Goal: Check status: Check status

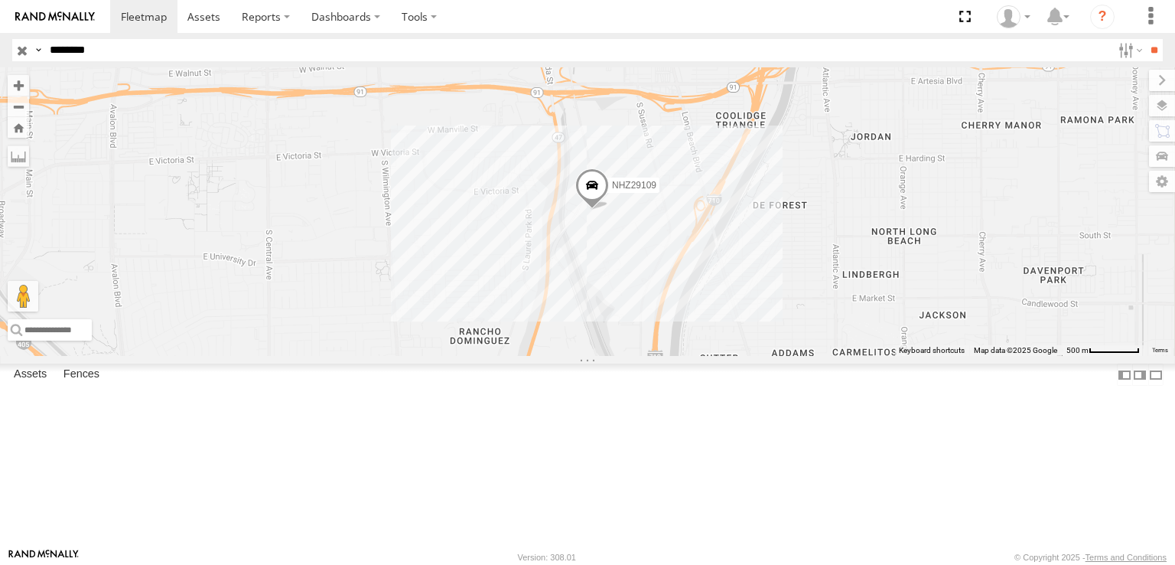
click at [18, 57] on input "button" at bounding box center [22, 50] width 20 height 22
drag, startPoint x: 604, startPoint y: 362, endPoint x: 605, endPoint y: 347, distance: 15.3
click at [605, 356] on div "2 136 MCCZ242182 2" at bounding box center [587, 211] width 1175 height 288
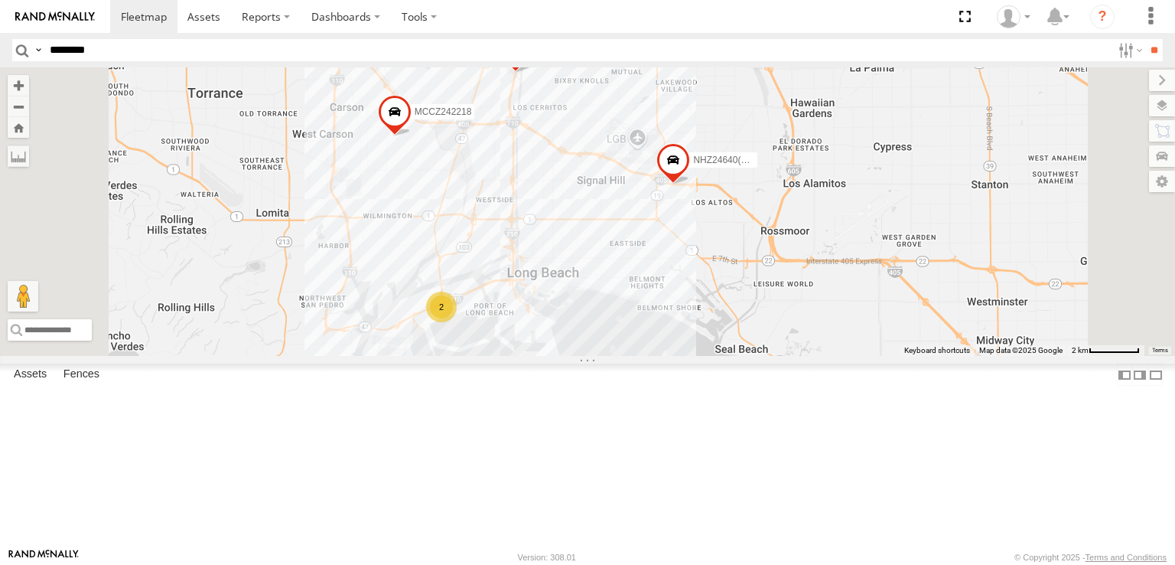
drag, startPoint x: 603, startPoint y: 424, endPoint x: 633, endPoint y: 256, distance: 170.9
click at [633, 258] on div "MCCZ242182 140 MCCZ242217 2 MCCZ242218 NHZ10850 NHZ24640(disabled) NHZ15728" at bounding box center [587, 211] width 1175 height 288
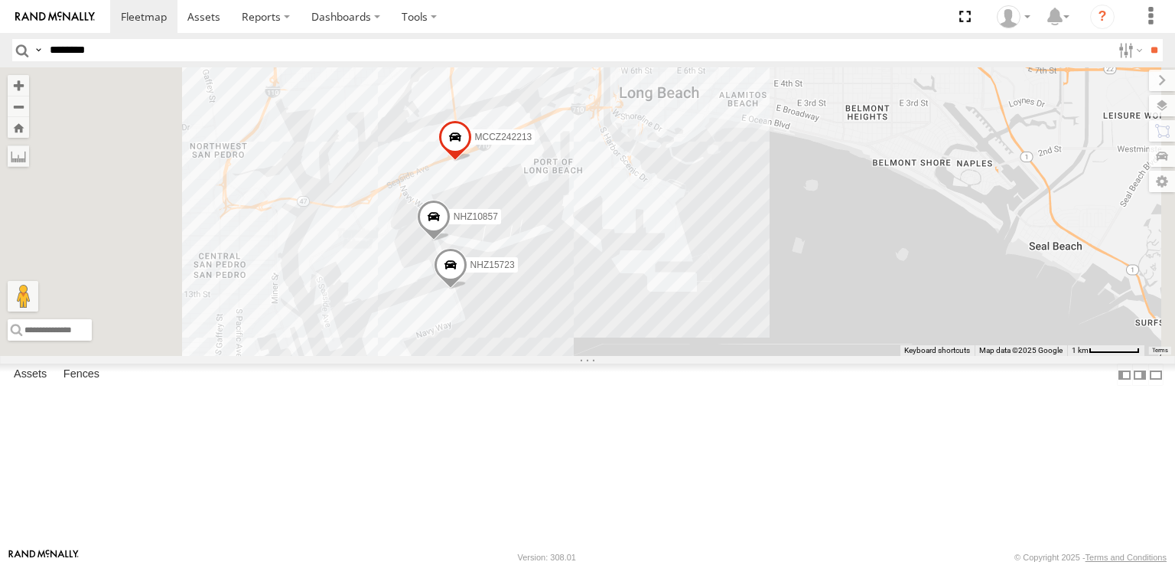
click at [142, 42] on input "********" at bounding box center [578, 50] width 1068 height 22
type input "********"
click at [1145, 39] on input "**" at bounding box center [1154, 50] width 18 height 22
click at [0, 0] on span at bounding box center [0, 0] width 0 height 0
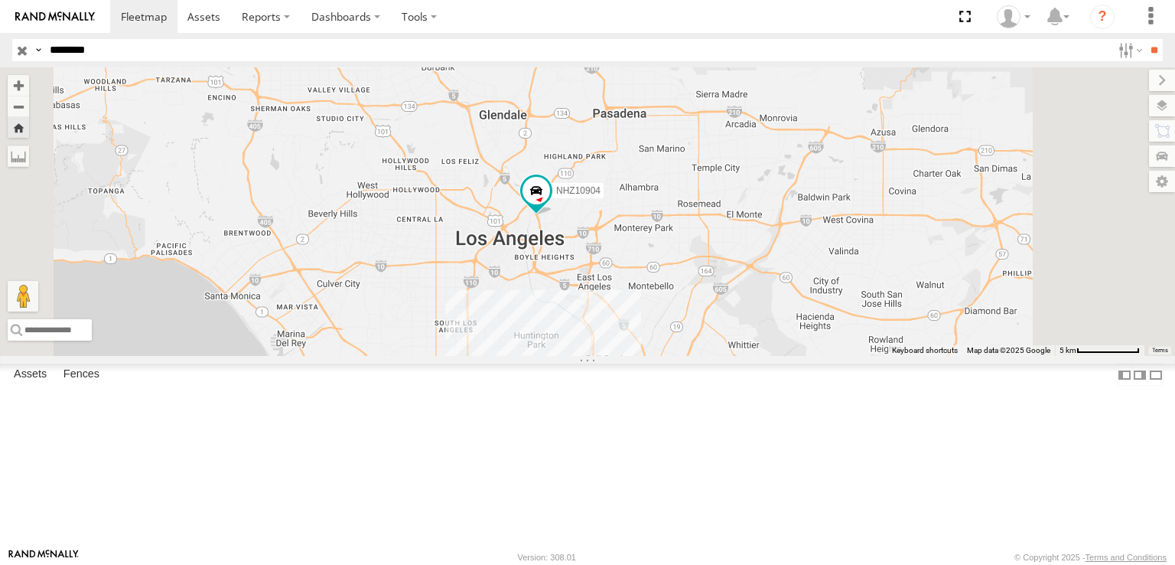
click at [22, 48] on input "button" at bounding box center [22, 50] width 20 height 22
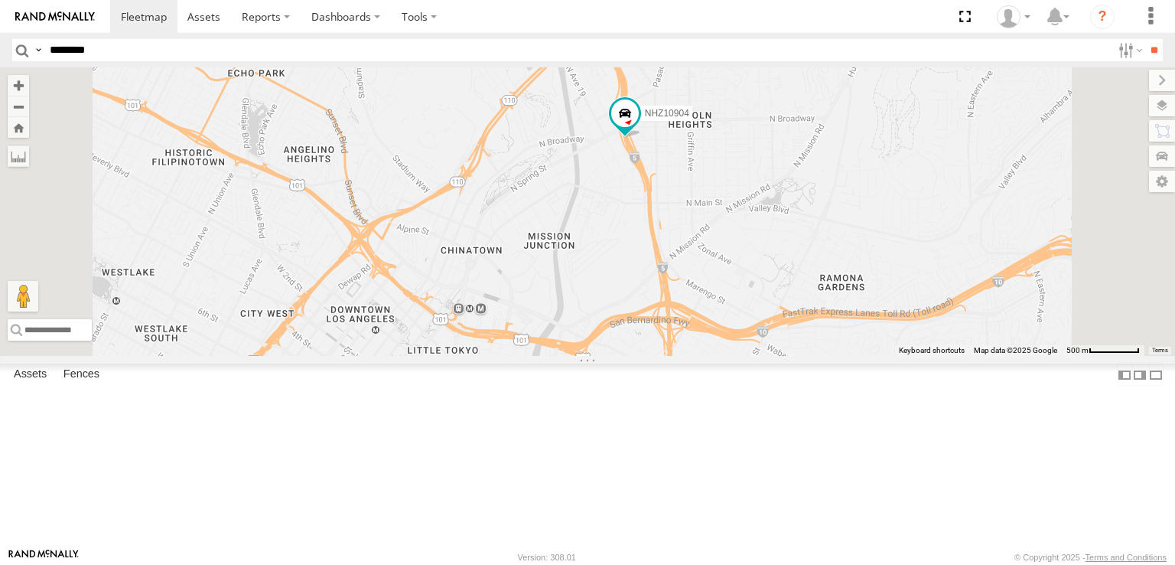
drag, startPoint x: 476, startPoint y: 379, endPoint x: 548, endPoint y: 236, distance: 160.1
click at [541, 249] on div "NHZ10904" at bounding box center [587, 211] width 1175 height 288
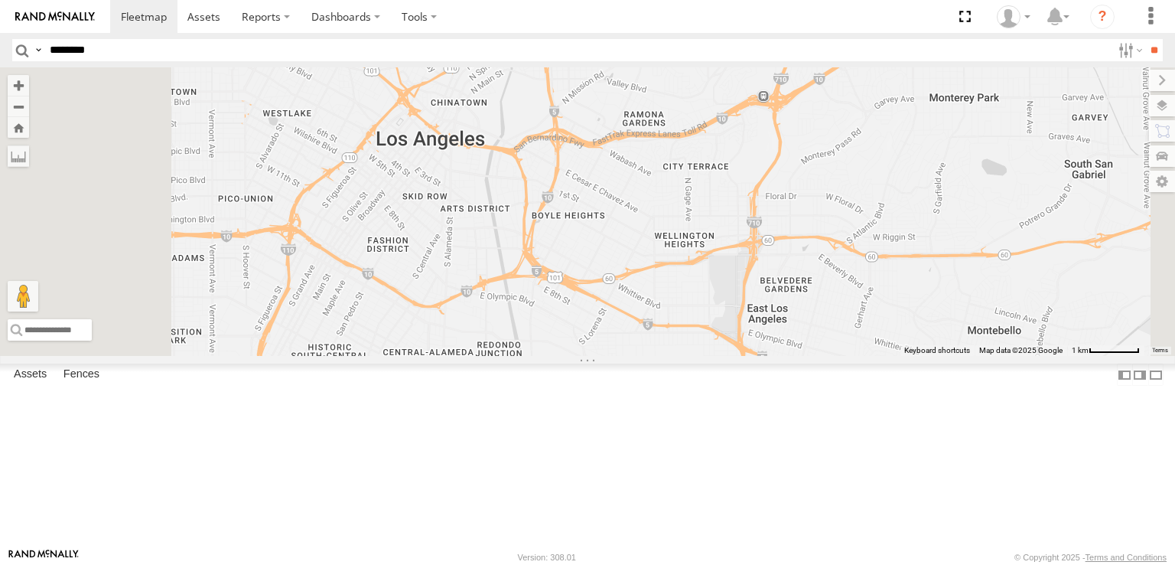
drag, startPoint x: 547, startPoint y: 377, endPoint x: 627, endPoint y: 264, distance: 138.4
click at [626, 265] on div "NHZ10904 NHZ10866" at bounding box center [587, 211] width 1175 height 288
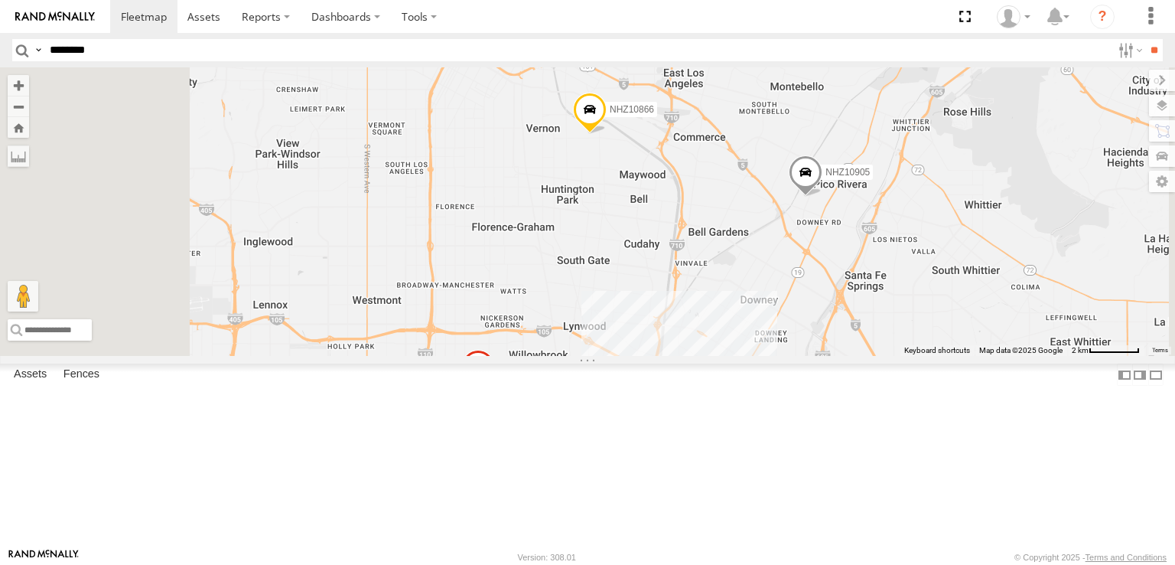
drag, startPoint x: 607, startPoint y: 406, endPoint x: 630, endPoint y: 267, distance: 141.1
click at [630, 269] on div "NHZ10904 NHZ10866 NHZ10905 MCCZ242217" at bounding box center [587, 211] width 1175 height 288
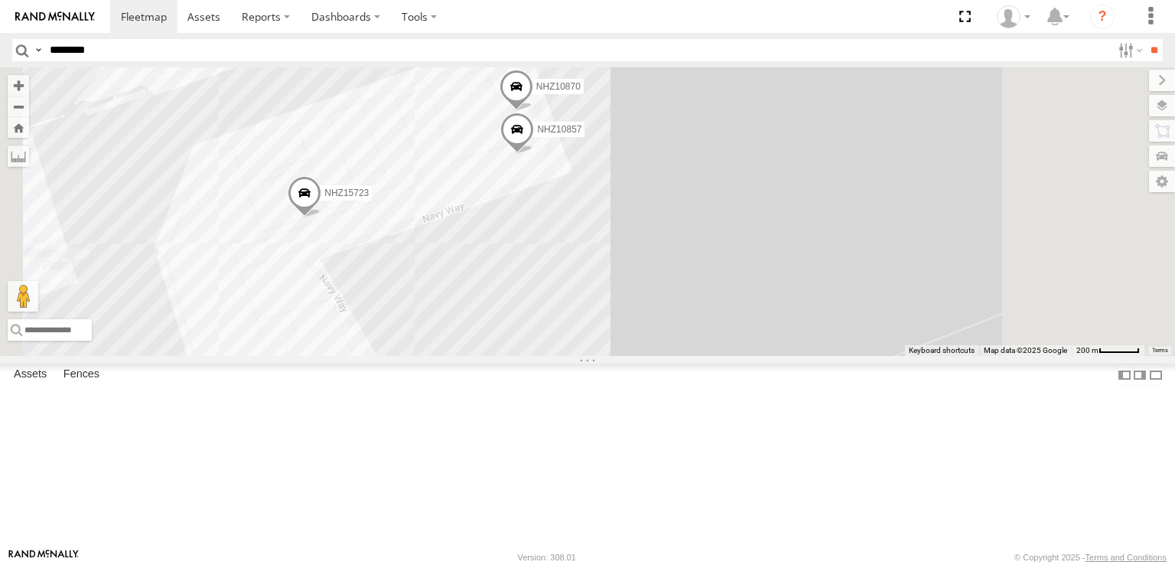
drag, startPoint x: 549, startPoint y: 321, endPoint x: 600, endPoint y: 317, distance: 50.7
click at [592, 315] on div "NHZ10870 NHZ15723 NHZ10857" at bounding box center [587, 211] width 1175 height 288
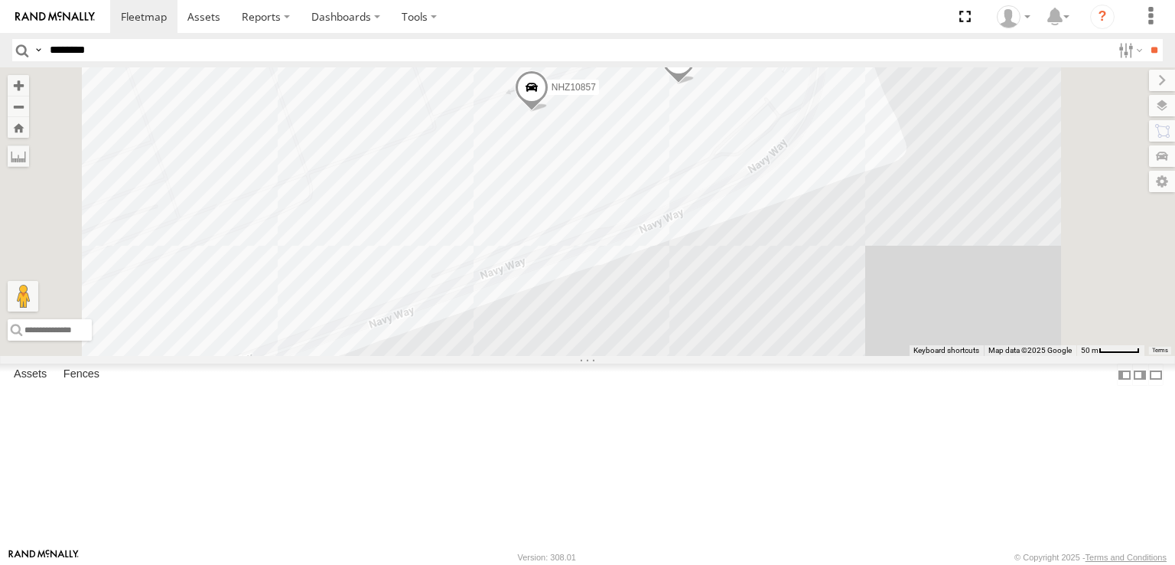
drag, startPoint x: 741, startPoint y: 258, endPoint x: 792, endPoint y: 288, distance: 59.7
click at [792, 288] on div "NHZ10870 NHZ10857" at bounding box center [587, 211] width 1175 height 288
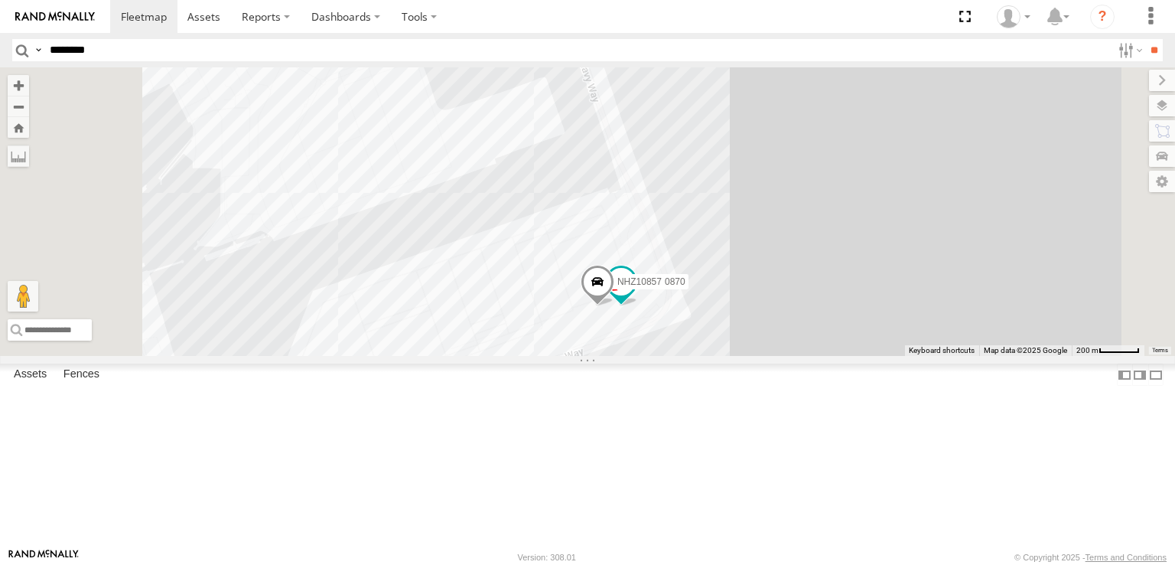
drag, startPoint x: 569, startPoint y: 305, endPoint x: 575, endPoint y: 423, distance: 117.9
click at [574, 356] on div "NHZ10870 NHZ10857" at bounding box center [587, 211] width 1175 height 288
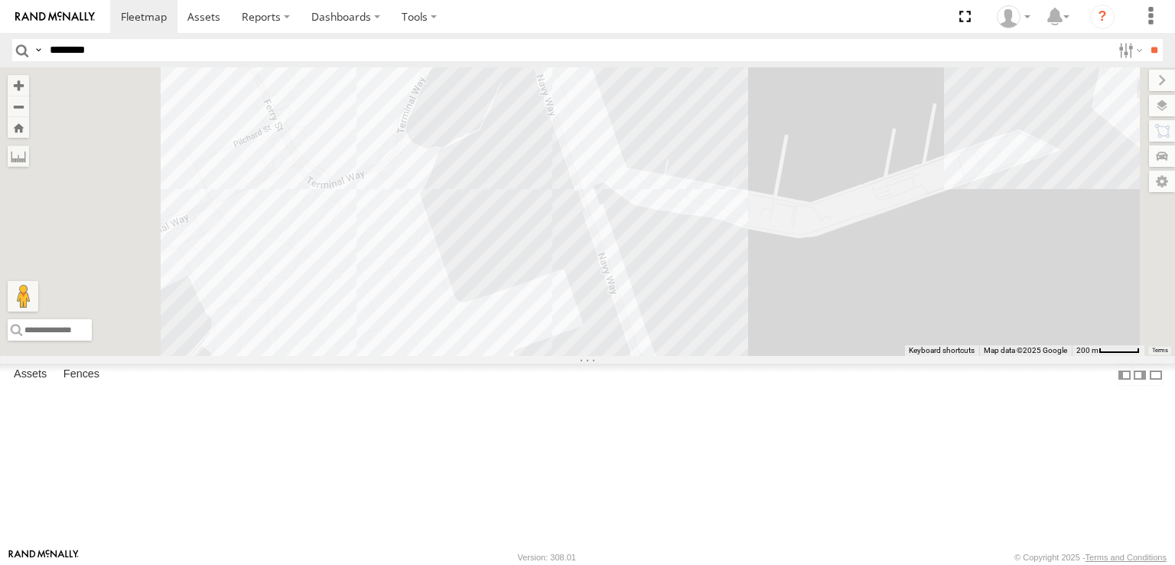
drag, startPoint x: 566, startPoint y: 258, endPoint x: 581, endPoint y: 405, distance: 147.6
click at [581, 356] on div "NHZ10870 NHZ10857" at bounding box center [587, 211] width 1175 height 288
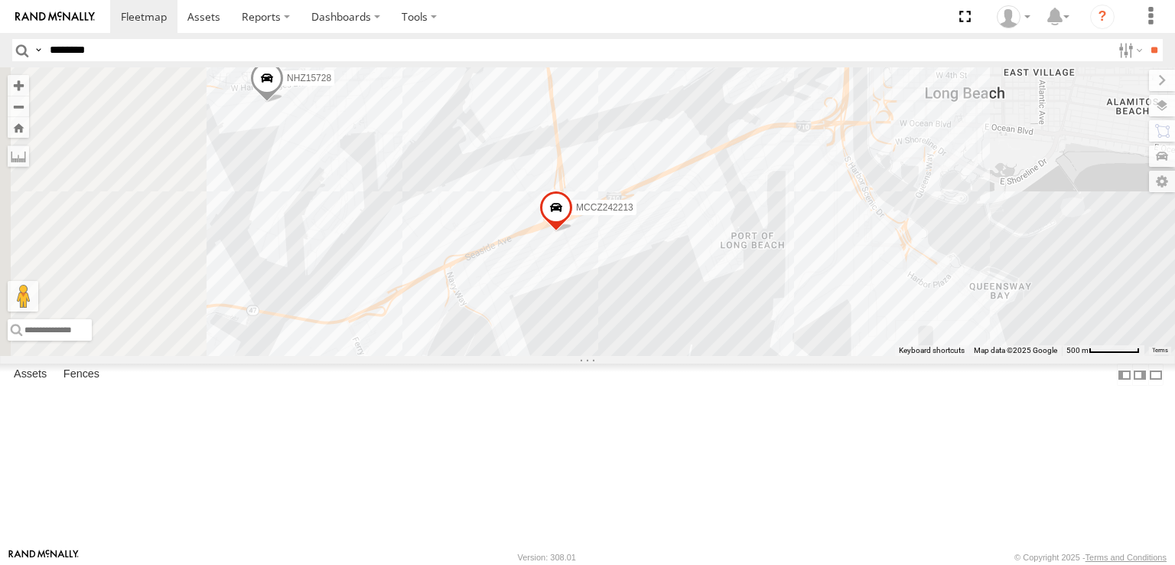
drag, startPoint x: 540, startPoint y: 298, endPoint x: 584, endPoint y: 334, distance: 57.0
click at [582, 334] on div "NHZ10870 NHZ10857 MCCZ242213 NHZ15728" at bounding box center [587, 211] width 1175 height 288
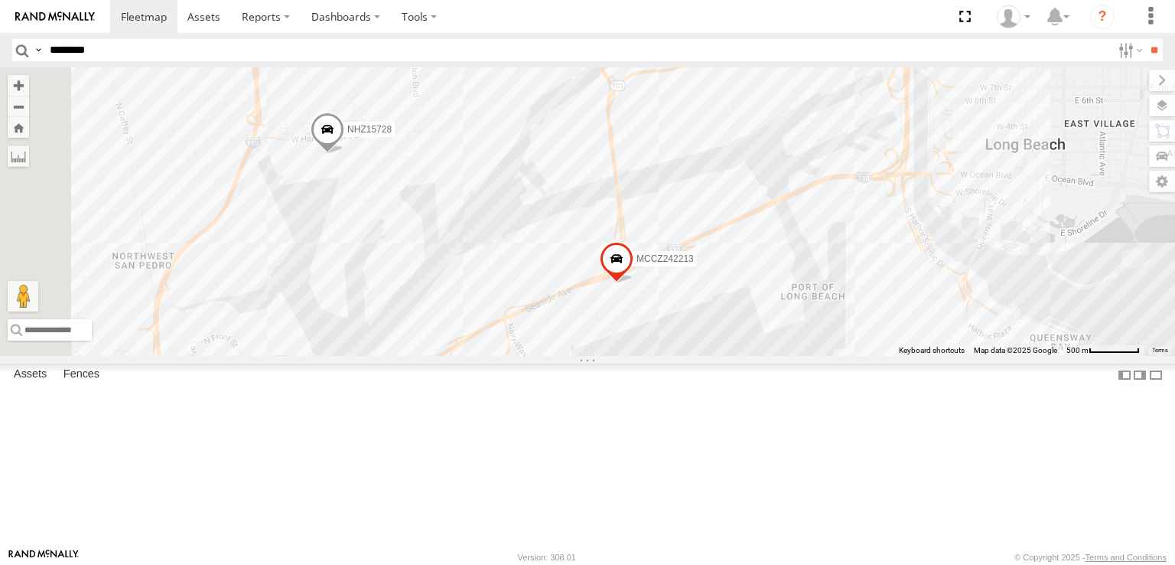
click at [344, 153] on span at bounding box center [328, 132] width 34 height 41
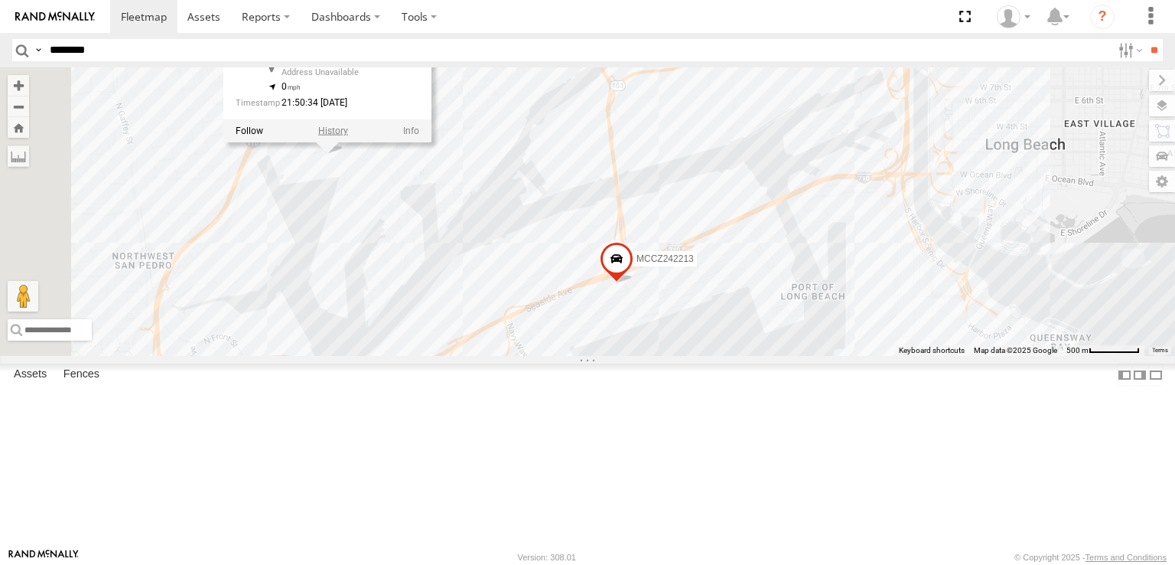
click at [348, 135] on label at bounding box center [333, 130] width 30 height 11
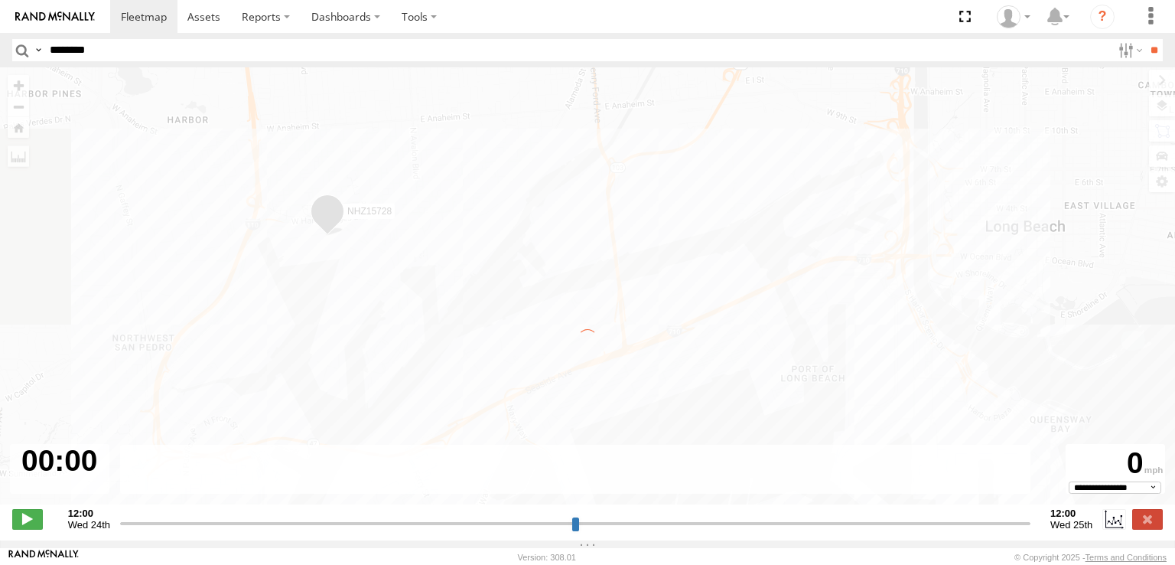
type input "**********"
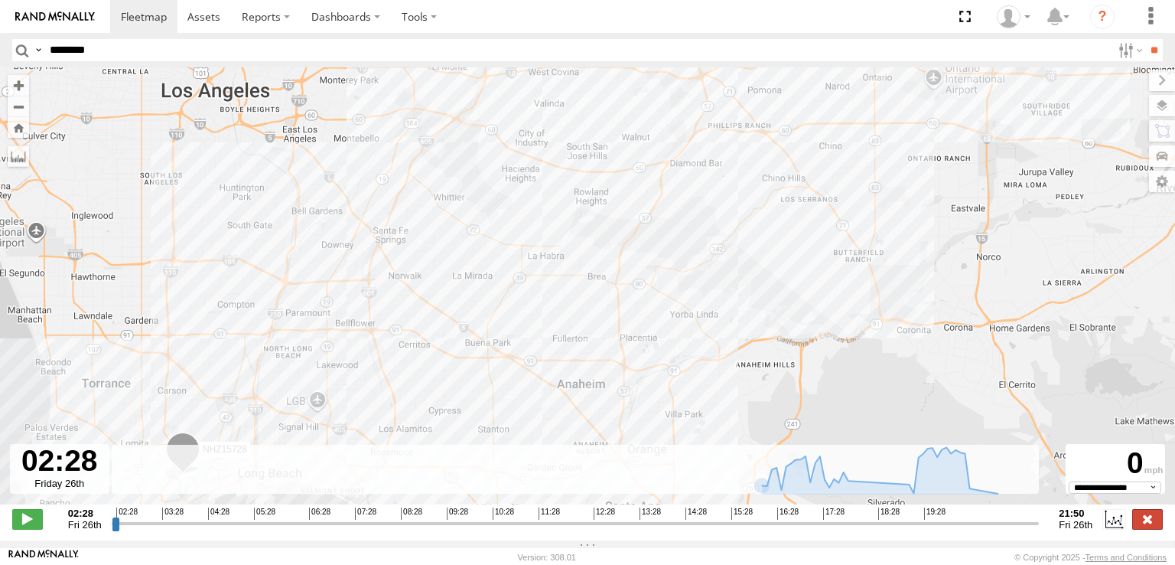
drag, startPoint x: 1174, startPoint y: 524, endPoint x: 1161, endPoint y: 524, distance: 13.8
click at [1168, 524] on div "**********" at bounding box center [587, 520] width 1175 height 32
click at [1149, 525] on label at bounding box center [1147, 519] width 31 height 20
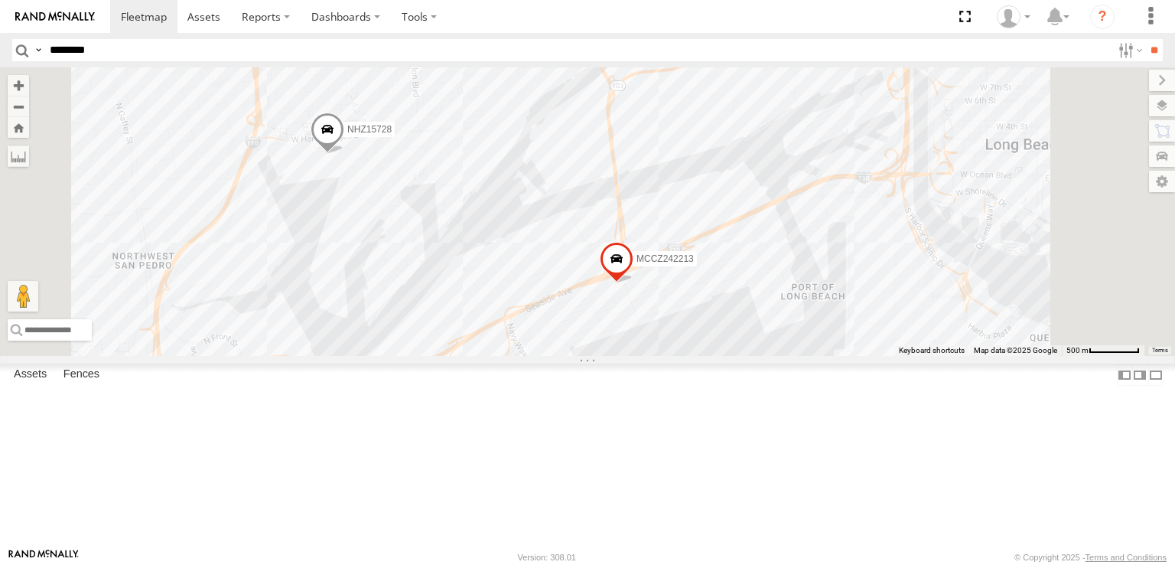
click at [344, 153] on span at bounding box center [328, 132] width 34 height 41
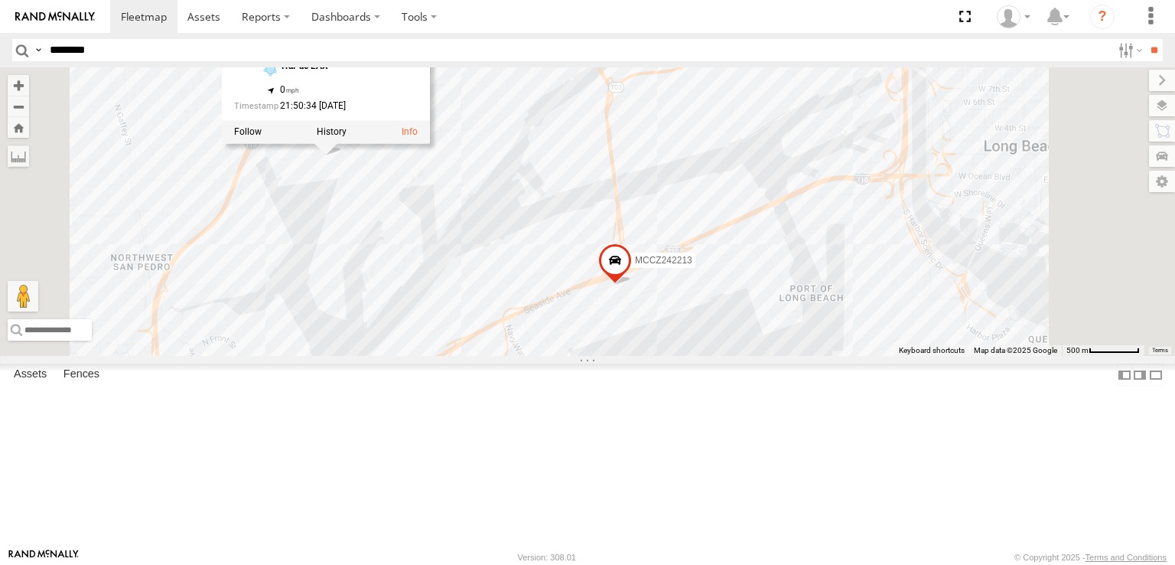
drag, startPoint x: 485, startPoint y: 279, endPoint x: 519, endPoint y: 283, distance: 33.9
click at [517, 283] on div "NHZ15723 MCCZ242213 NHZ15728 NHZ15728 All Assets TraPac LAX 33.76919 , -118.272…" at bounding box center [587, 211] width 1175 height 288
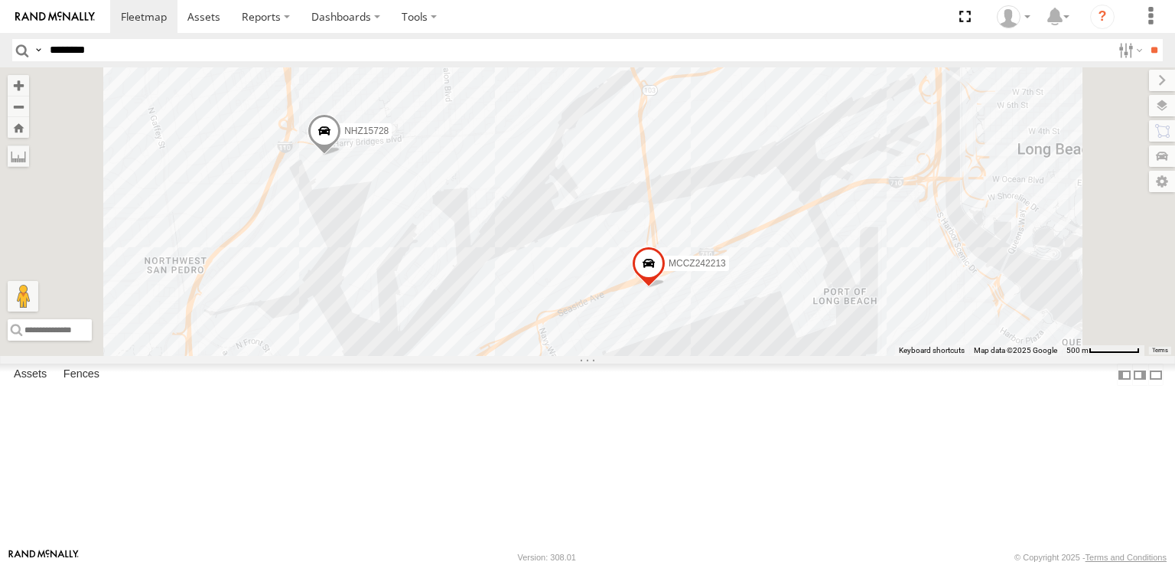
drag, startPoint x: 565, startPoint y: 396, endPoint x: 533, endPoint y: 237, distance: 162.2
click at [533, 240] on div "MCCZ242213 NHZ15728" at bounding box center [587, 211] width 1175 height 288
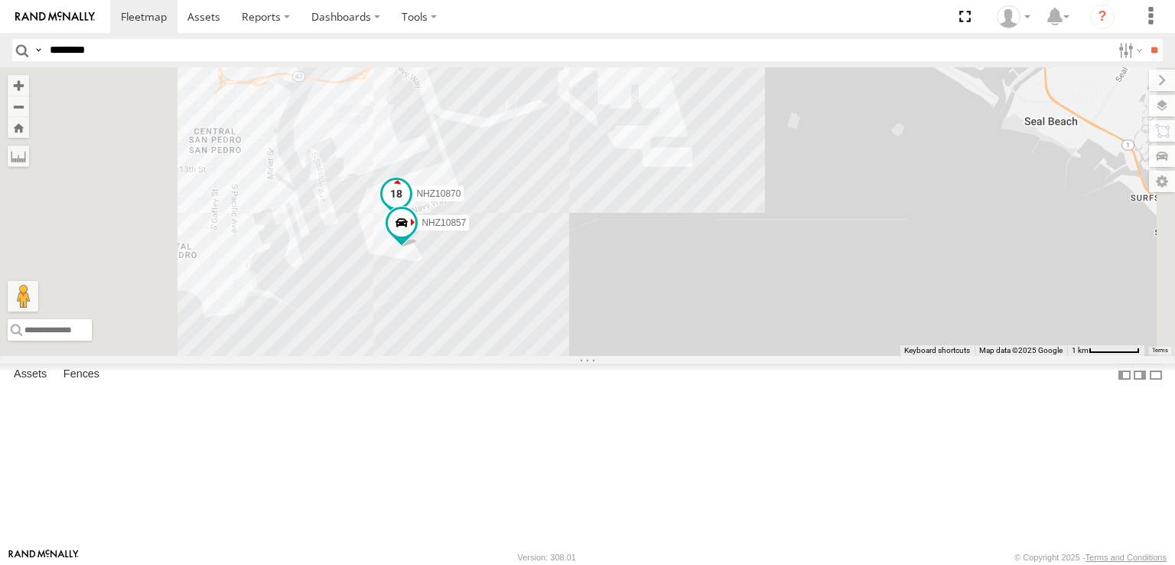
click at [410, 207] on span at bounding box center [397, 193] width 28 height 28
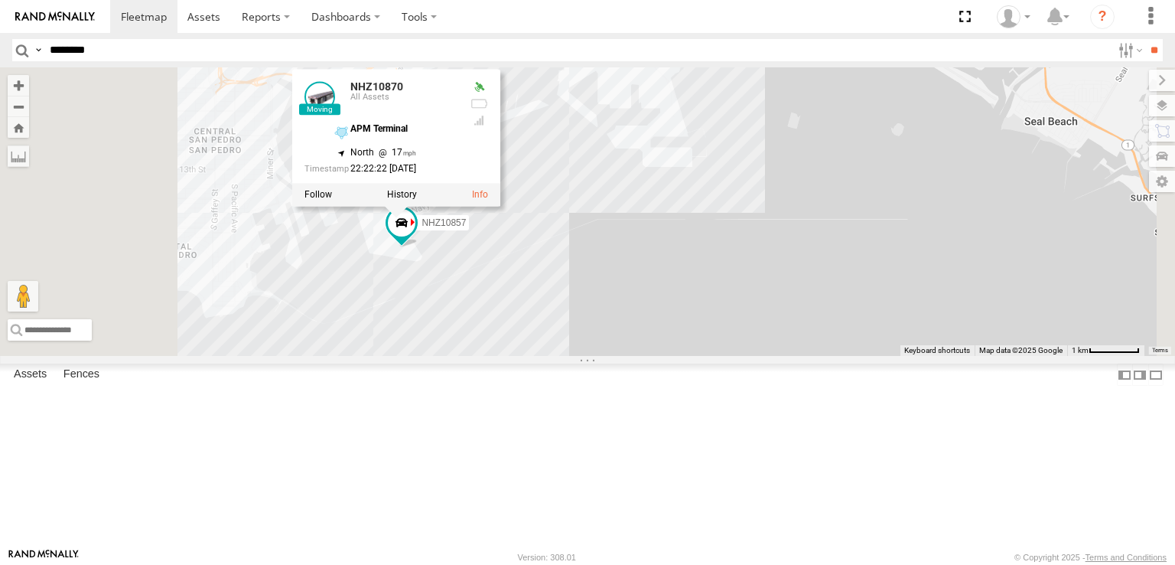
click at [521, 350] on div "NHZ10870 MCCZ242213 NHZ10857 NHZ10870 All Assets APM Terminal 33.72338 , -118.2…" at bounding box center [587, 211] width 1175 height 288
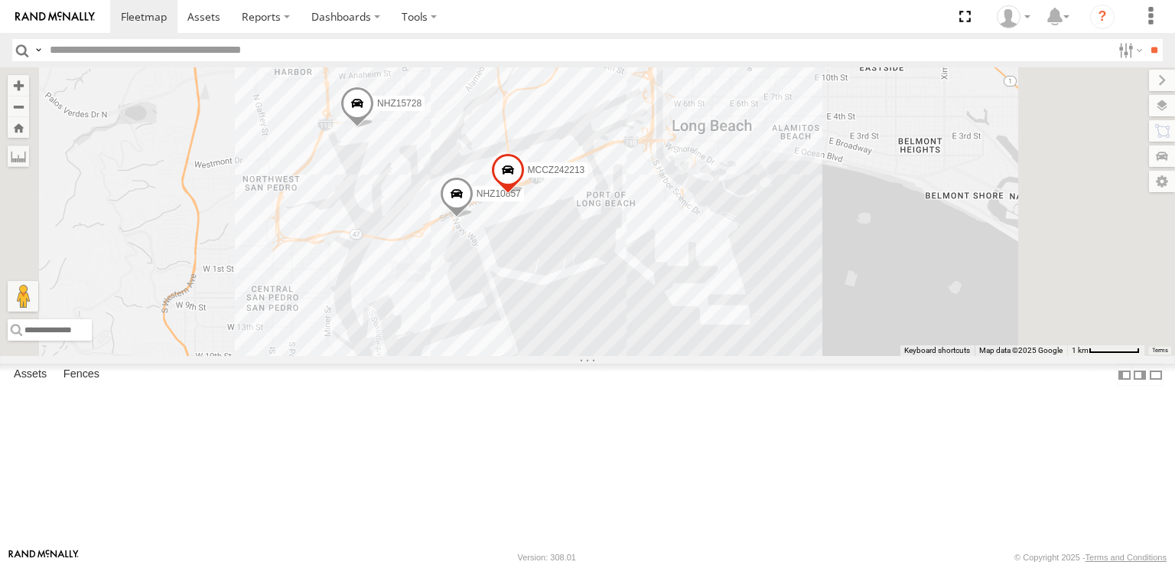
drag, startPoint x: 630, startPoint y: 302, endPoint x: 614, endPoint y: 340, distance: 41.8
click at [614, 340] on div "NHZ01009 NHZ27919 MCCZ242164 NHZ10891 MCCZ242210 NHZ10866 NHZ10877 NHZ10870 NHZ…" at bounding box center [587, 211] width 1175 height 288
